Goal: Task Accomplishment & Management: Use online tool/utility

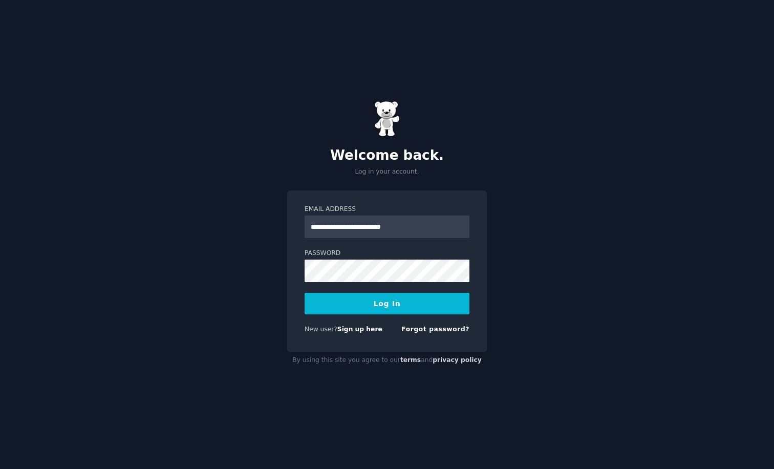
type input "**********"
click at [387, 303] on button "Log In" at bounding box center [387, 304] width 165 height 22
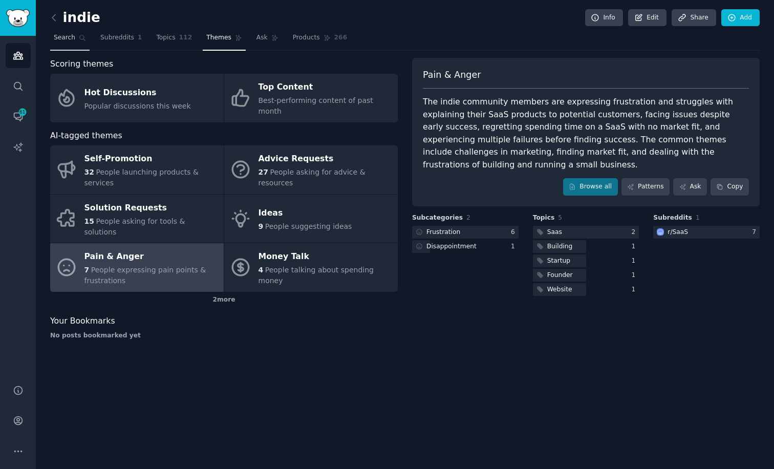
click at [59, 32] on link "Search" at bounding box center [69, 40] width 39 height 21
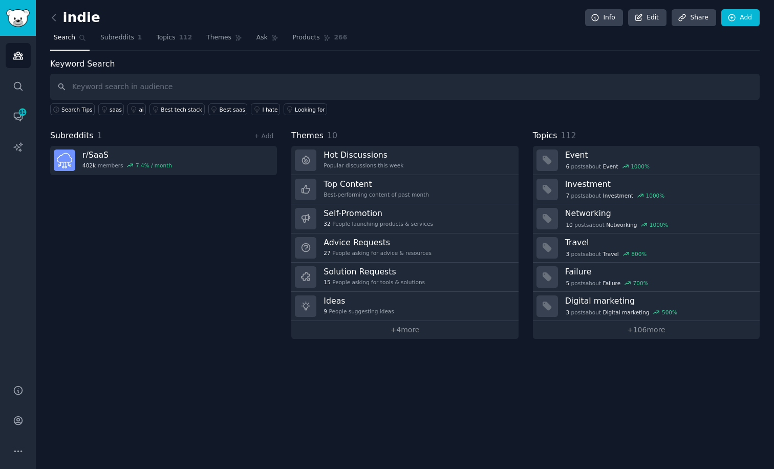
click at [59, 23] on link at bounding box center [56, 18] width 13 height 16
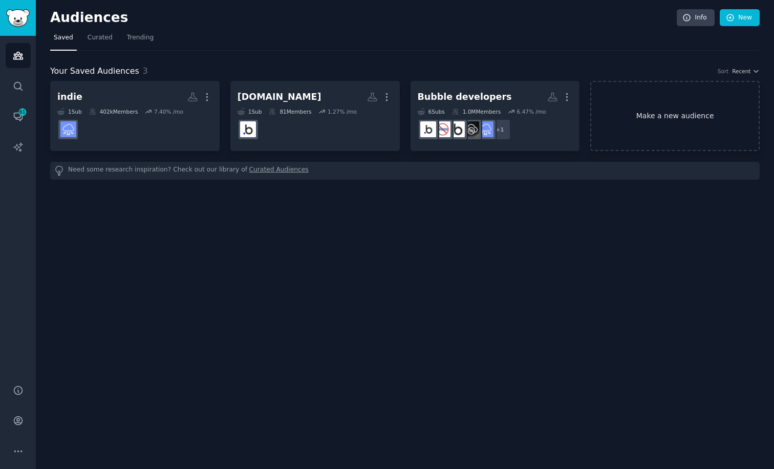
click at [634, 110] on link "Make a new audience" at bounding box center [674, 116] width 169 height 70
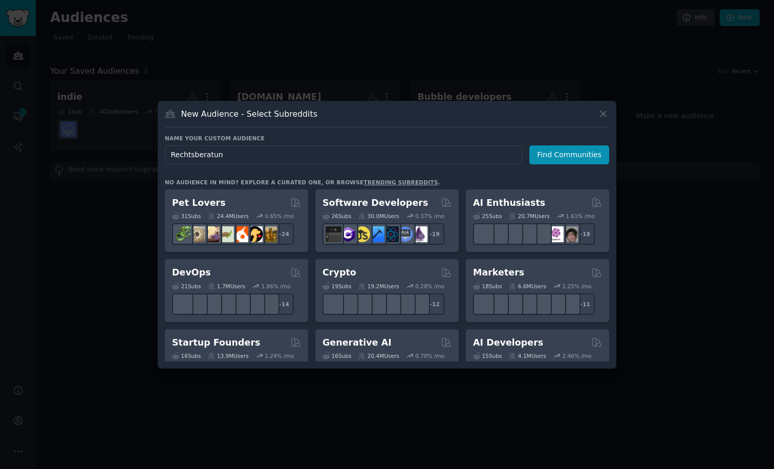
type input "Rechtsberatung"
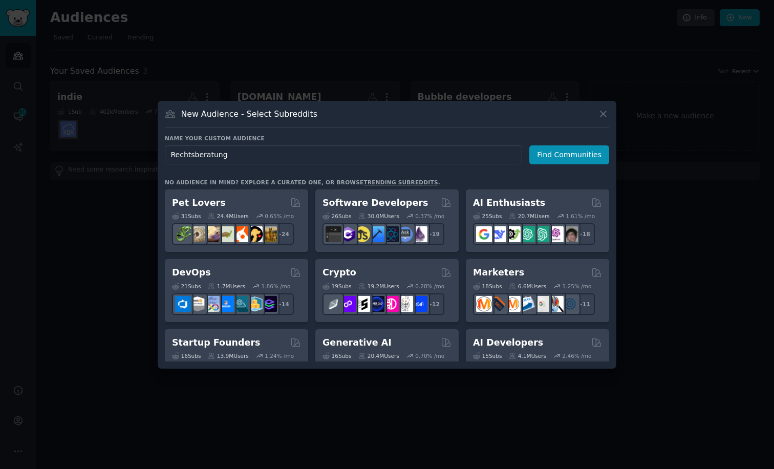
click at [571, 155] on button "Find Communities" at bounding box center [569, 154] width 80 height 19
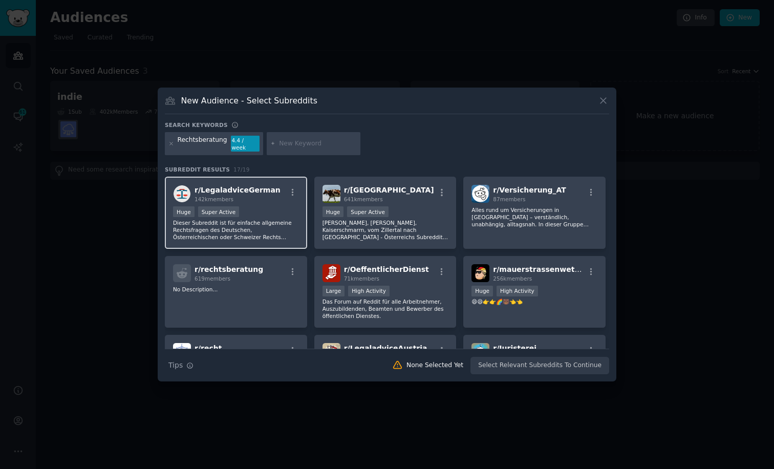
click at [249, 224] on p "Dieser Subreddit ist für einfache allgemeine Rechtsfragen des Deutschen, Österr…" at bounding box center [236, 230] width 126 height 22
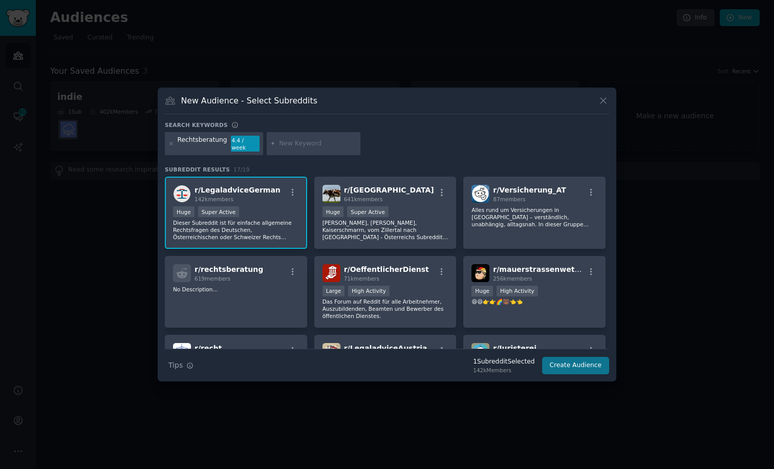
click at [571, 361] on button "Create Audience" at bounding box center [576, 365] width 68 height 17
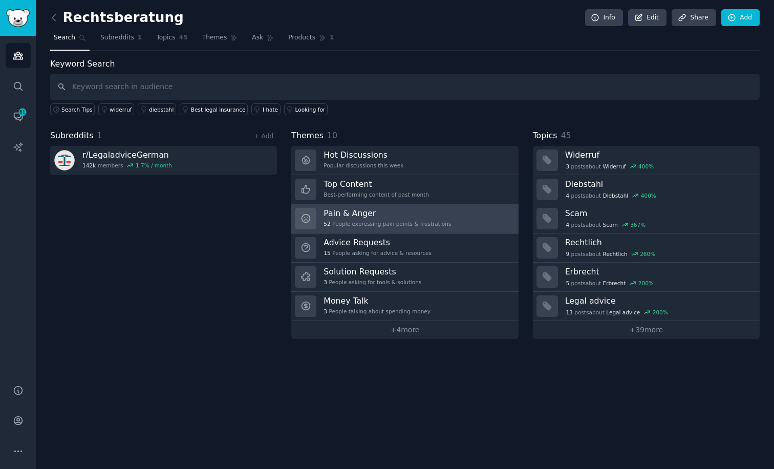
click at [396, 220] on div "52 People expressing pain points & frustrations" at bounding box center [387, 223] width 127 height 7
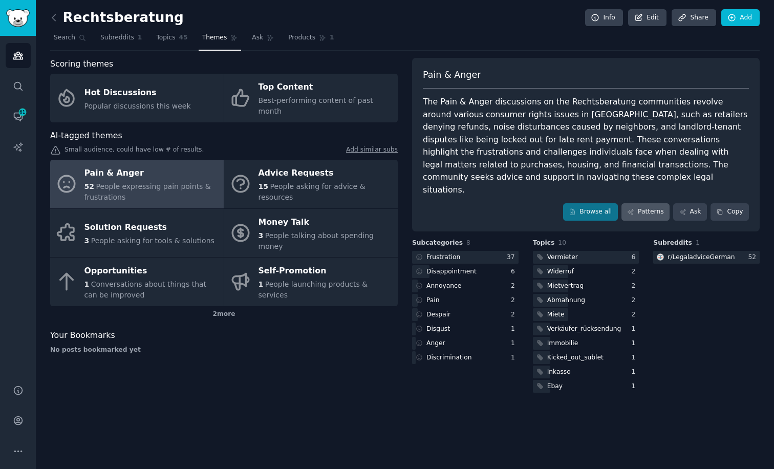
click at [650, 203] on link "Patterns" at bounding box center [646, 211] width 48 height 17
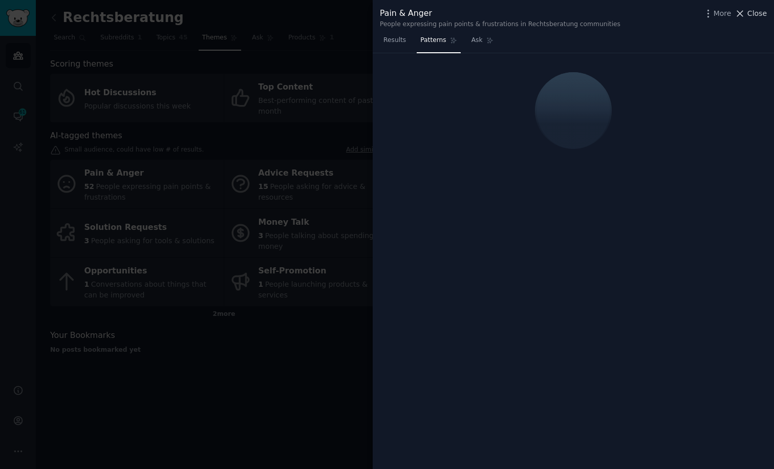
click at [749, 16] on span "Close" at bounding box center [756, 13] width 19 height 11
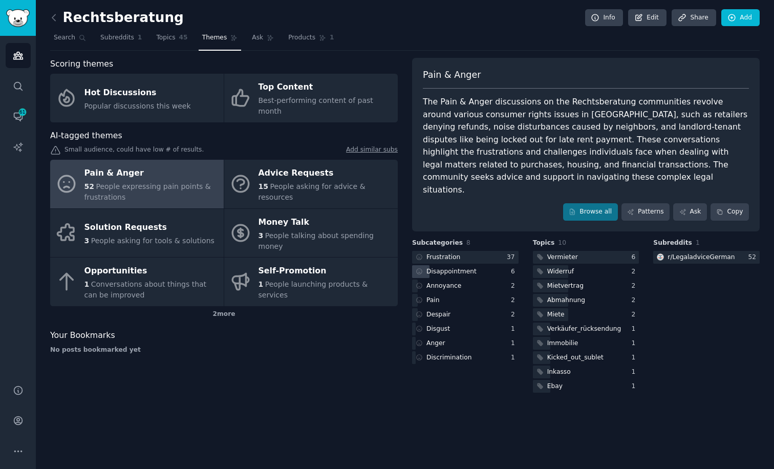
click at [458, 267] on div "Disappointment" at bounding box center [451, 271] width 50 height 9
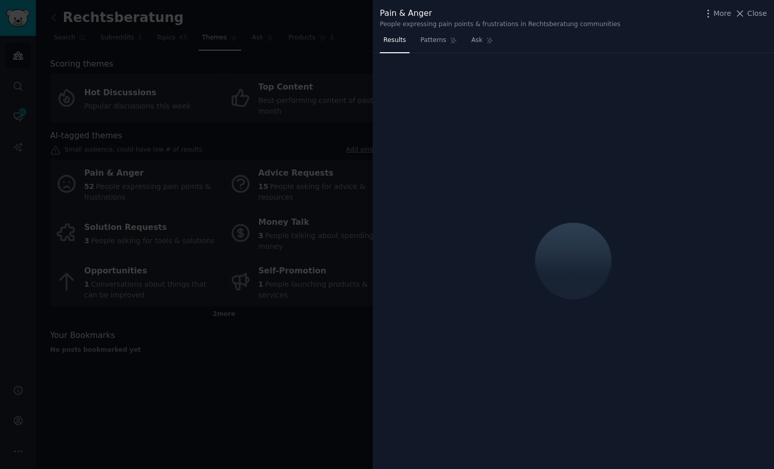
click at [354, 356] on div at bounding box center [387, 234] width 774 height 469
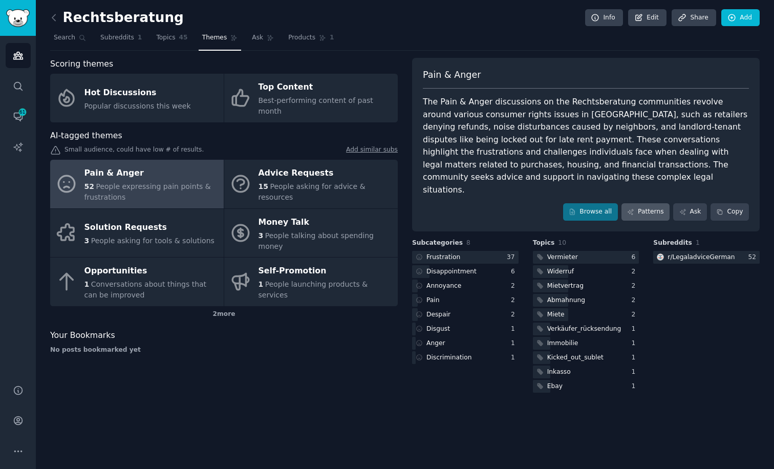
click at [640, 203] on link "Patterns" at bounding box center [646, 211] width 48 height 17
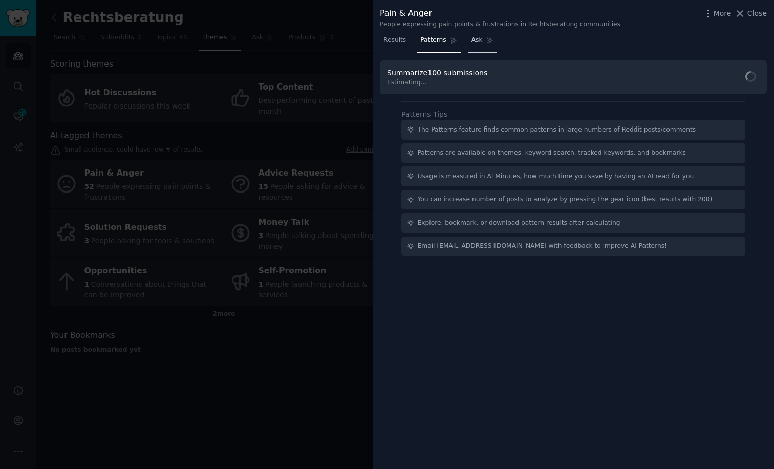
click at [477, 44] on span "Ask" at bounding box center [477, 40] width 11 height 9
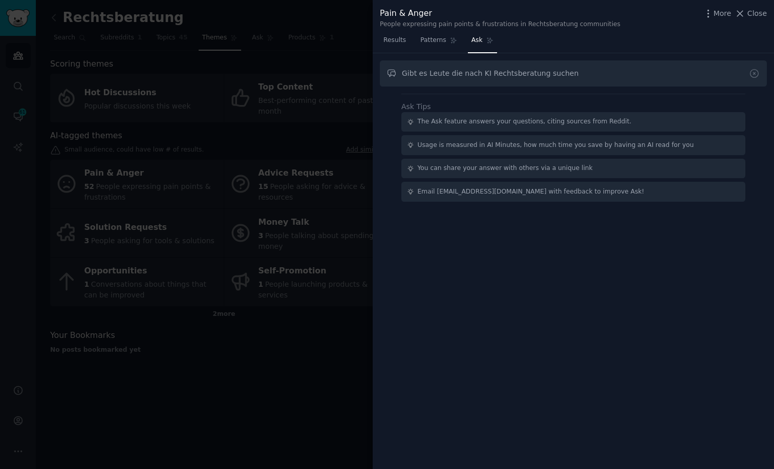
type input "Gibt es Leute die nach KI Rechtsberatung suchen"
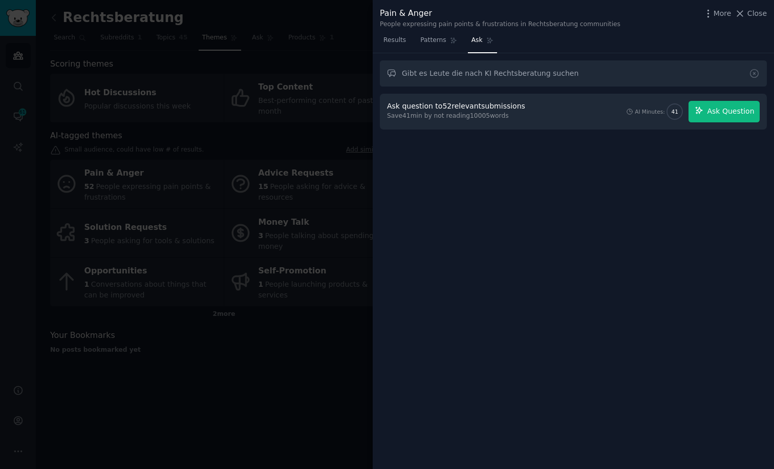
click at [720, 111] on span "Ask Question" at bounding box center [730, 111] width 47 height 11
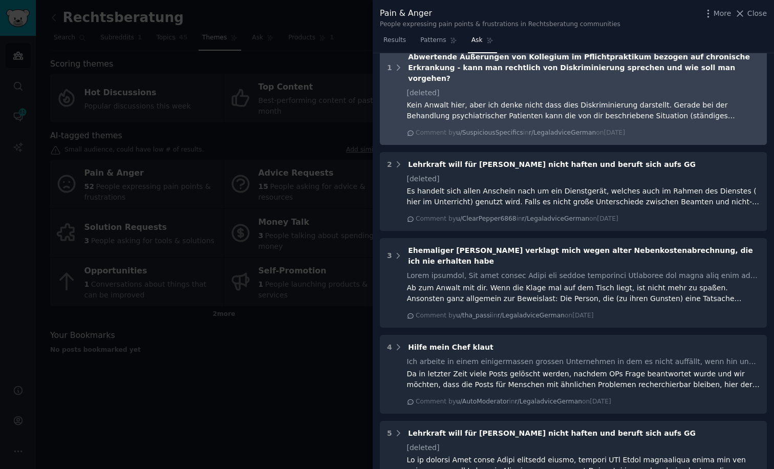
scroll to position [355, 0]
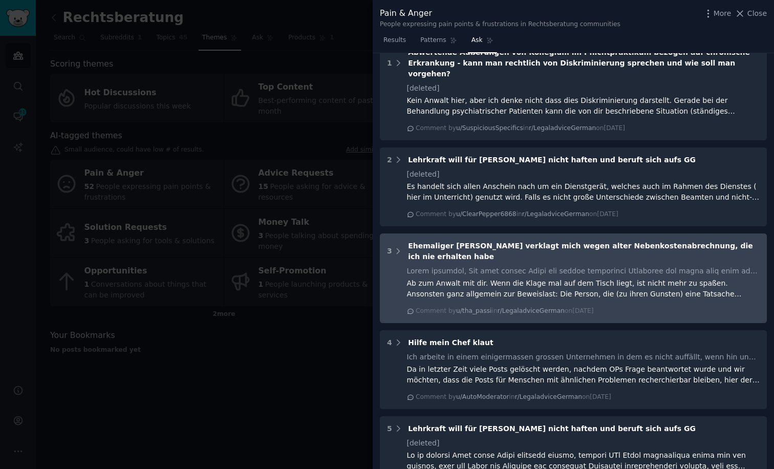
click at [470, 266] on div at bounding box center [583, 271] width 353 height 11
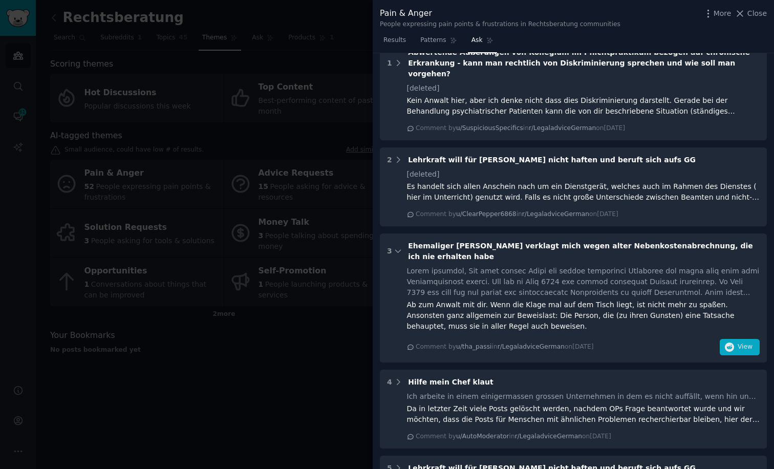
click at [725, 342] on icon "button" at bounding box center [729, 346] width 9 height 9
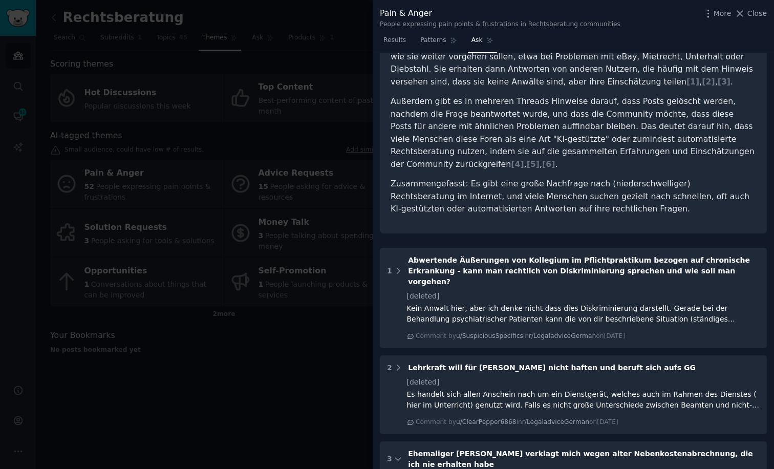
scroll to position [147, 0]
click at [276, 406] on div at bounding box center [387, 234] width 774 height 469
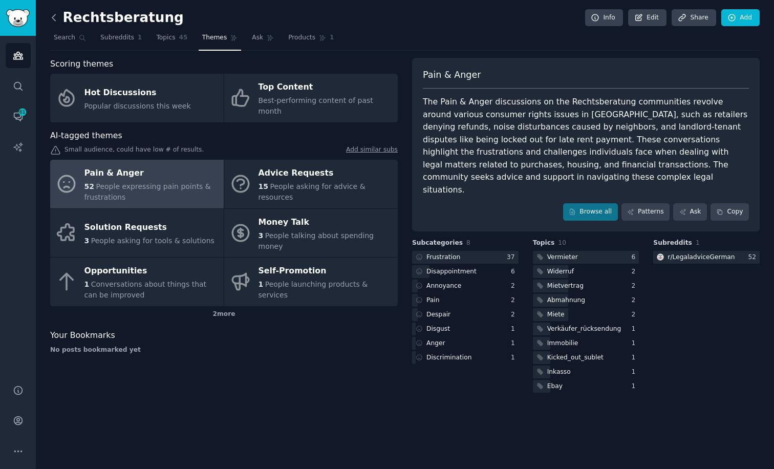
click at [51, 18] on icon at bounding box center [54, 17] width 11 height 11
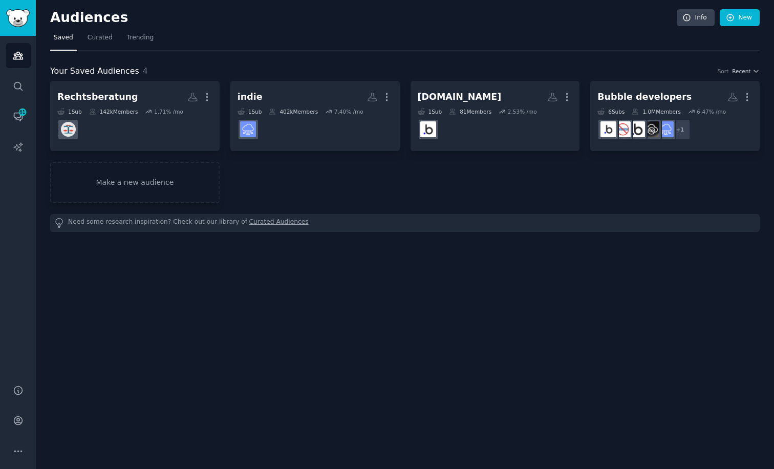
click at [52, 16] on h2 "Audiences" at bounding box center [363, 18] width 627 height 16
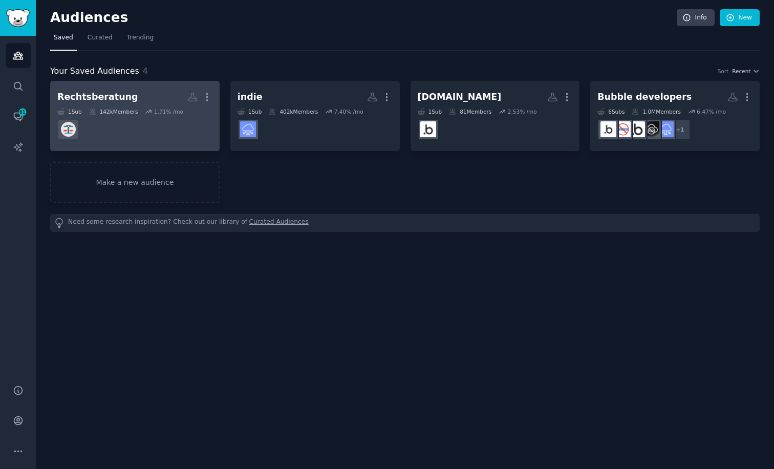
click at [123, 131] on dd at bounding box center [134, 129] width 155 height 29
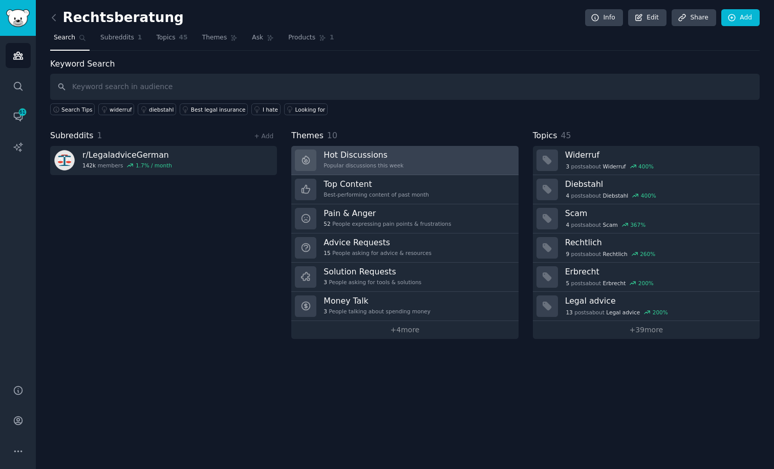
click at [377, 164] on div "Popular discussions this week" at bounding box center [364, 165] width 80 height 7
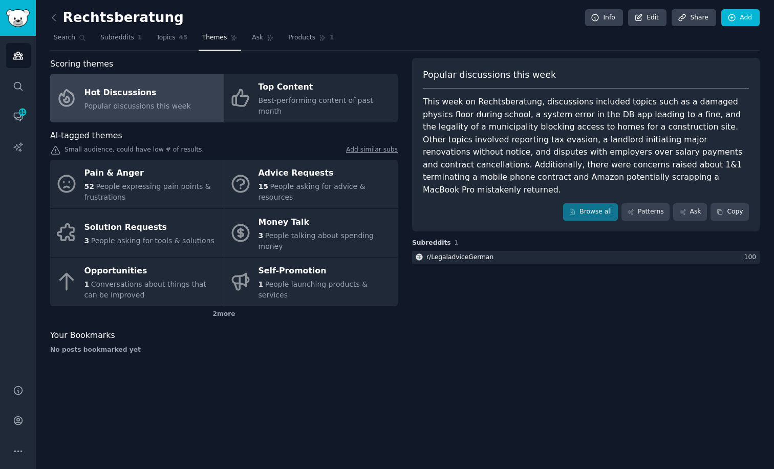
click at [317, 388] on div "Rechtsberatung Info Edit Share Add Search Subreddits 1 Topics 45 Themes Ask Pro…" at bounding box center [405, 234] width 738 height 469
click at [54, 14] on icon at bounding box center [54, 17] width 11 height 11
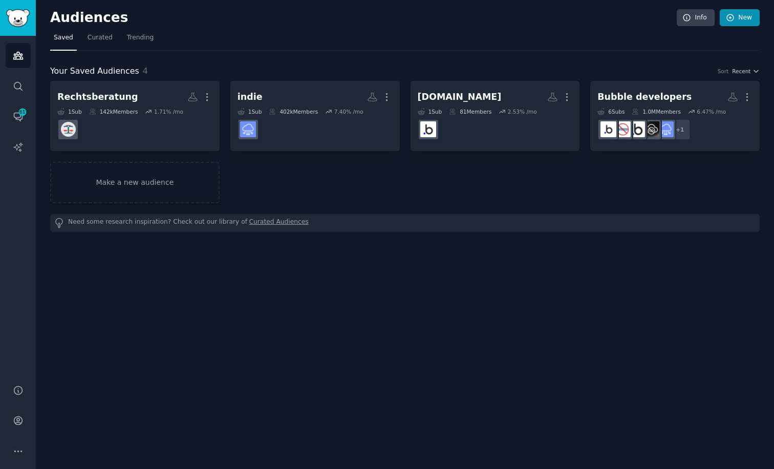
click at [743, 15] on link "New" at bounding box center [740, 17] width 40 height 17
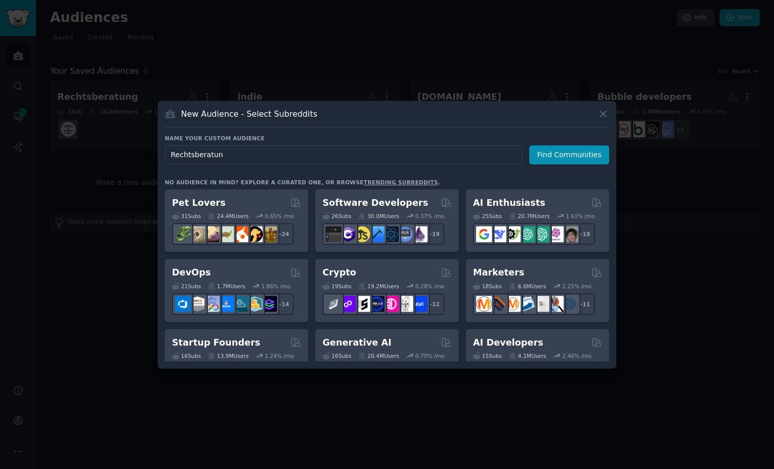
type input "Rechtsberatung"
click at [571, 155] on button "Find Communities" at bounding box center [569, 154] width 80 height 19
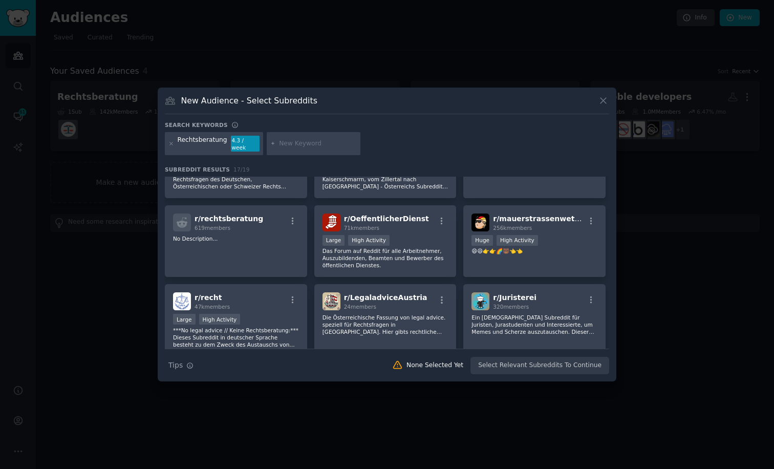
scroll to position [65, 0]
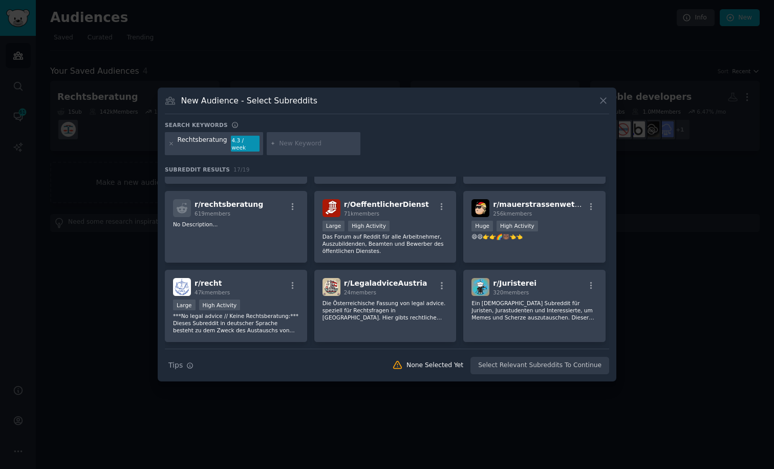
click at [607, 106] on icon at bounding box center [603, 100] width 11 height 11
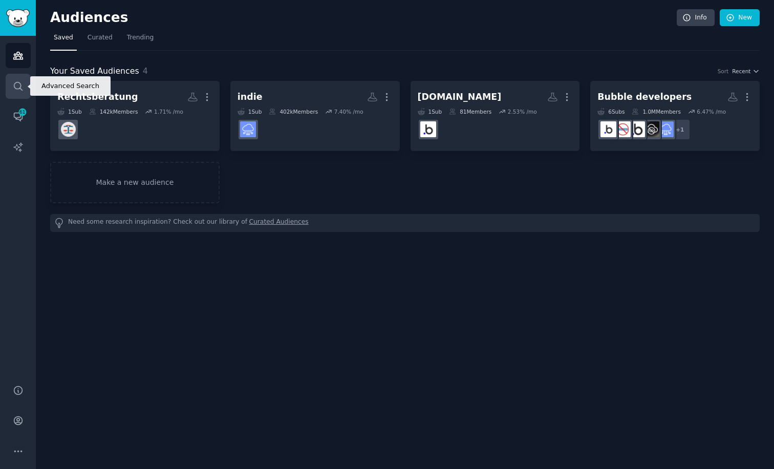
click at [15, 87] on icon "Sidebar" at bounding box center [18, 86] width 8 height 8
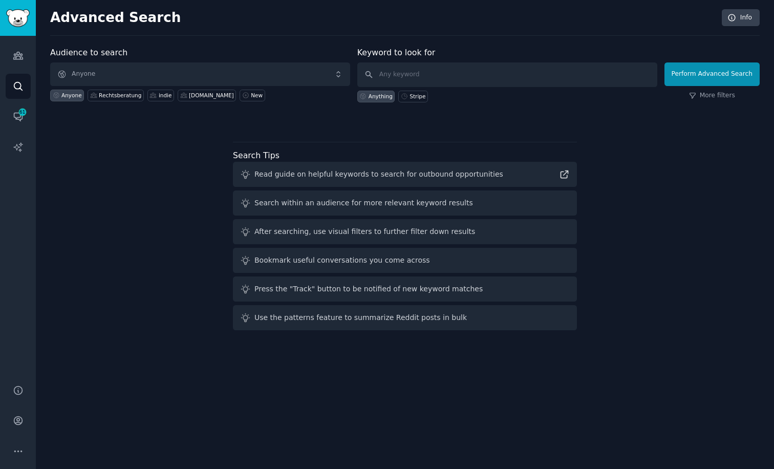
click at [215, 281] on div "Audience to search Anyone Anyone Rechtsberatung indie [DOMAIN_NAME] New Keyword…" at bounding box center [405, 191] width 710 height 288
click at [18, 114] on span "61" at bounding box center [22, 112] width 9 height 7
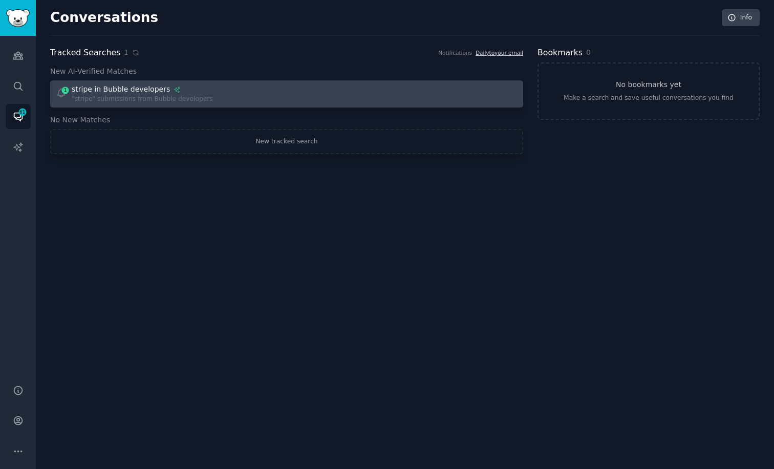
click at [190, 97] on div ""stripe" submissions from Bubble developers" at bounding box center [142, 99] width 141 height 9
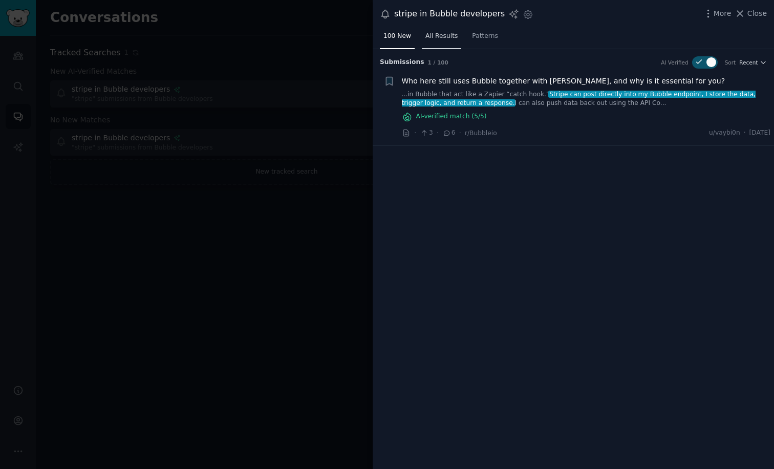
click at [434, 34] on span "All Results" at bounding box center [441, 36] width 32 height 9
click at [750, 64] on span "Recent" at bounding box center [748, 62] width 18 height 7
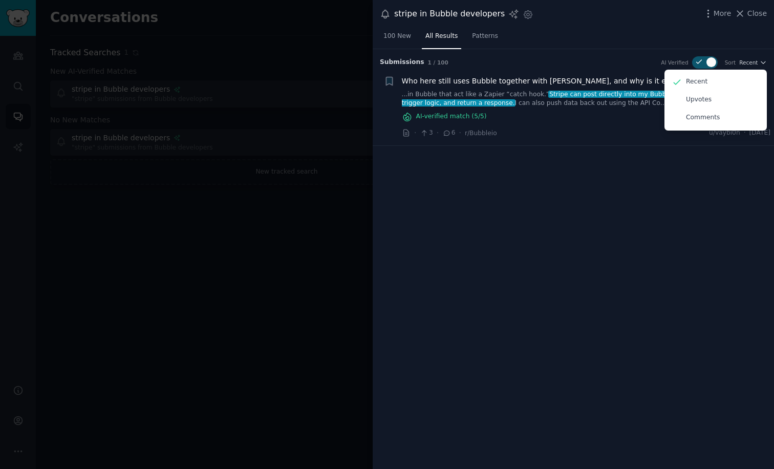
click at [692, 218] on div "Submission s 1 / 100 AI Verified Sort Recent Recent Upvotes Comments + Who here…" at bounding box center [573, 259] width 401 height 420
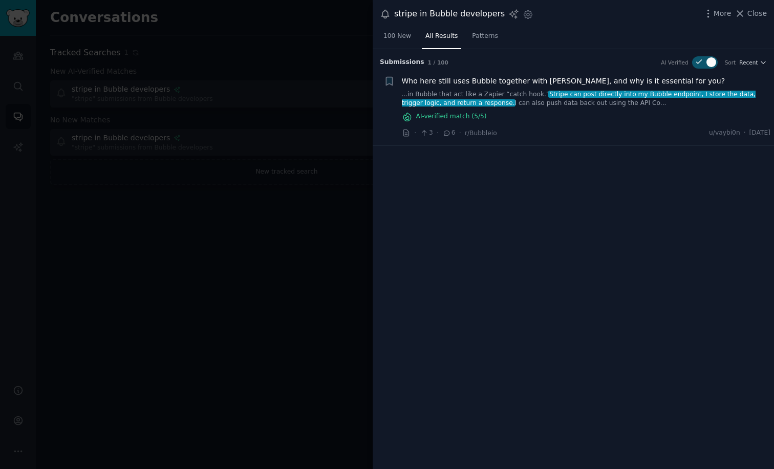
click at [315, 244] on div at bounding box center [387, 234] width 774 height 469
